Goal: Transaction & Acquisition: Purchase product/service

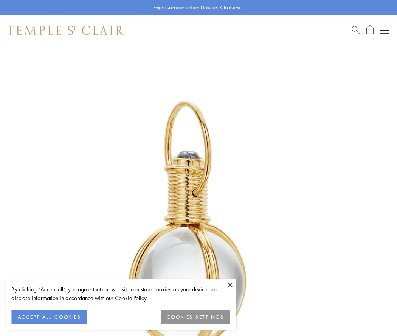
scroll to position [197, 0]
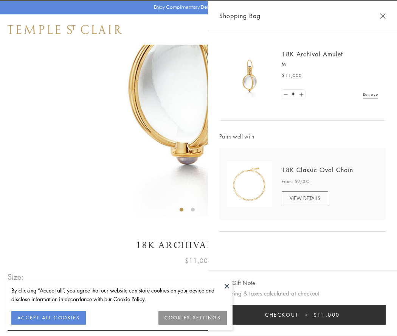
click at [302, 314] on button "Checkout $11,000" at bounding box center [302, 315] width 166 height 20
